Goal: Find contact information: Find contact information

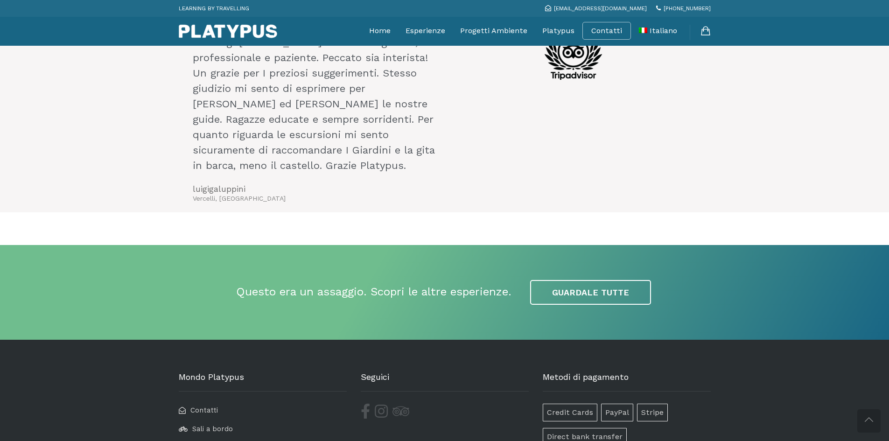
scroll to position [2100, 0]
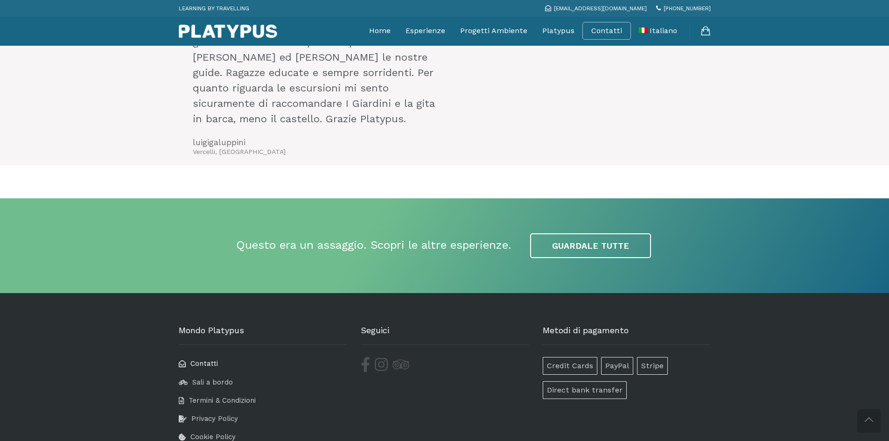
click at [207, 359] on span "Contatti" at bounding box center [204, 363] width 28 height 8
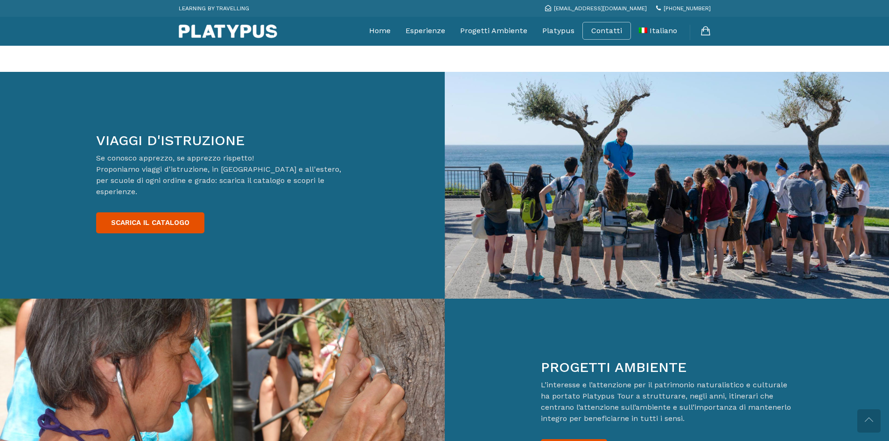
scroll to position [1427, 0]
